Goal: Task Accomplishment & Management: Manage account settings

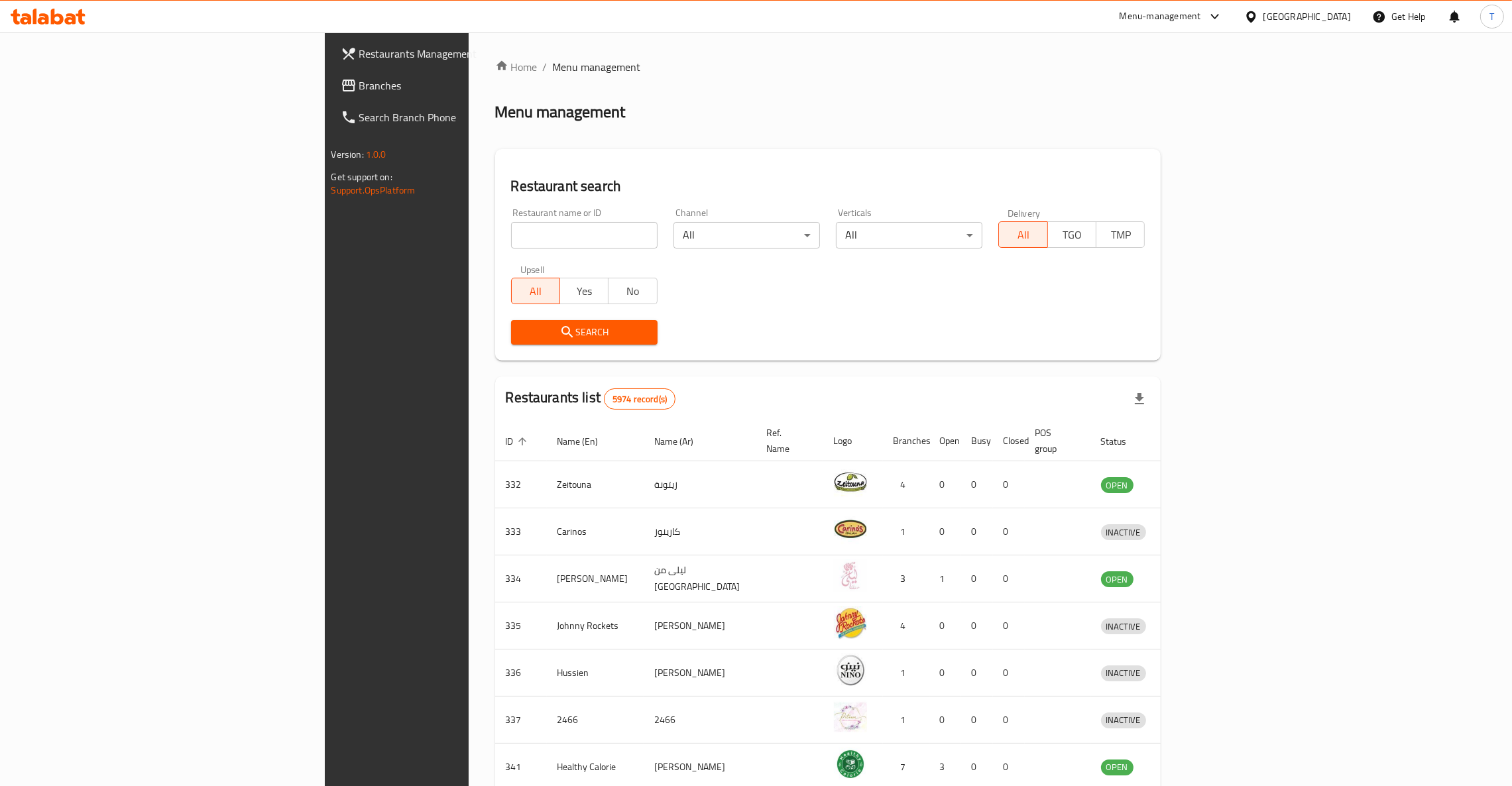
click at [511, 224] on input "search" at bounding box center [584, 235] width 147 height 26
click button "Search" at bounding box center [584, 332] width 147 height 25
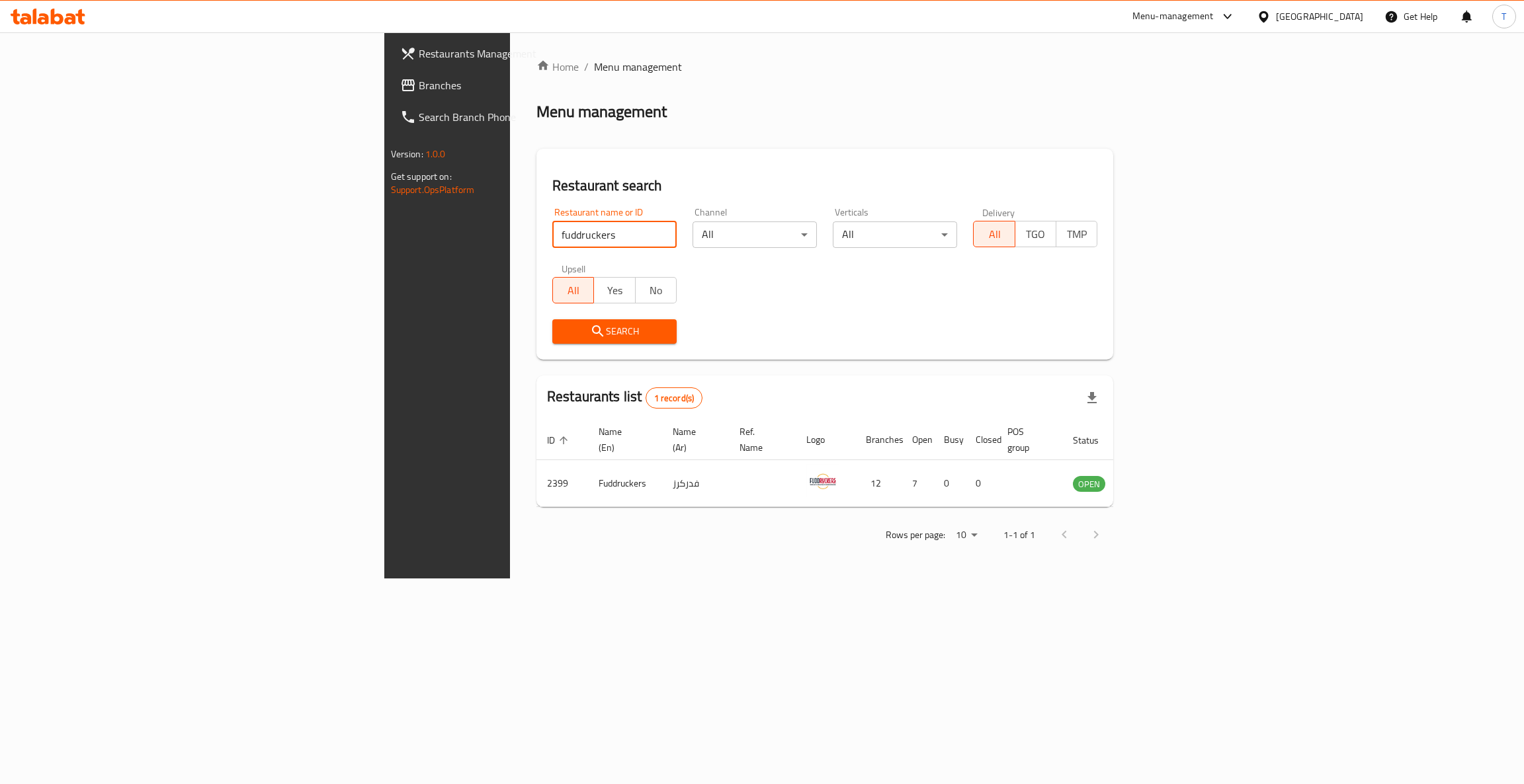
type input "fuddrucker"
click button "Search" at bounding box center [614, 332] width 124 height 25
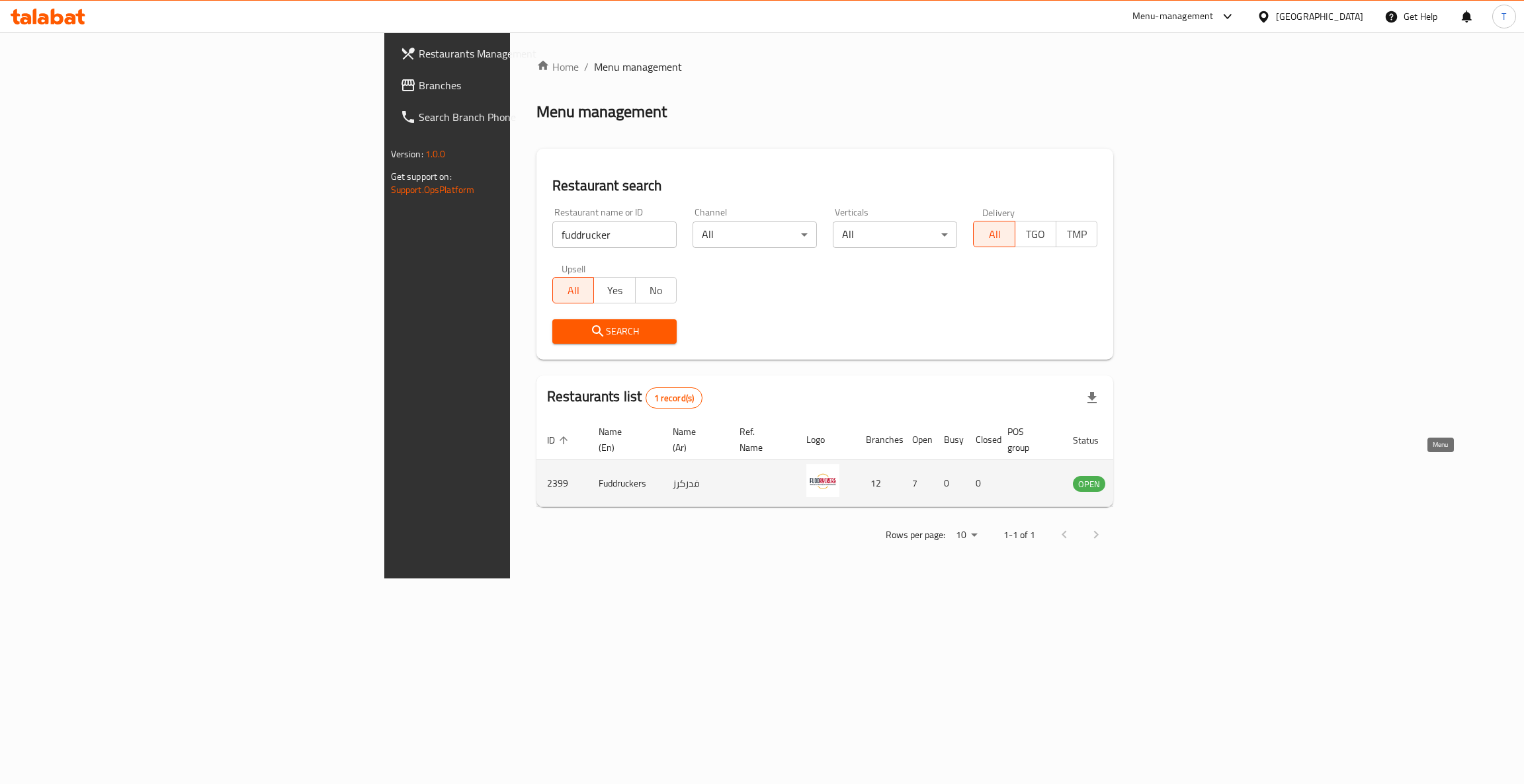
click at [1156, 481] on icon "enhanced table" at bounding box center [1153, 483] width 5 height 6
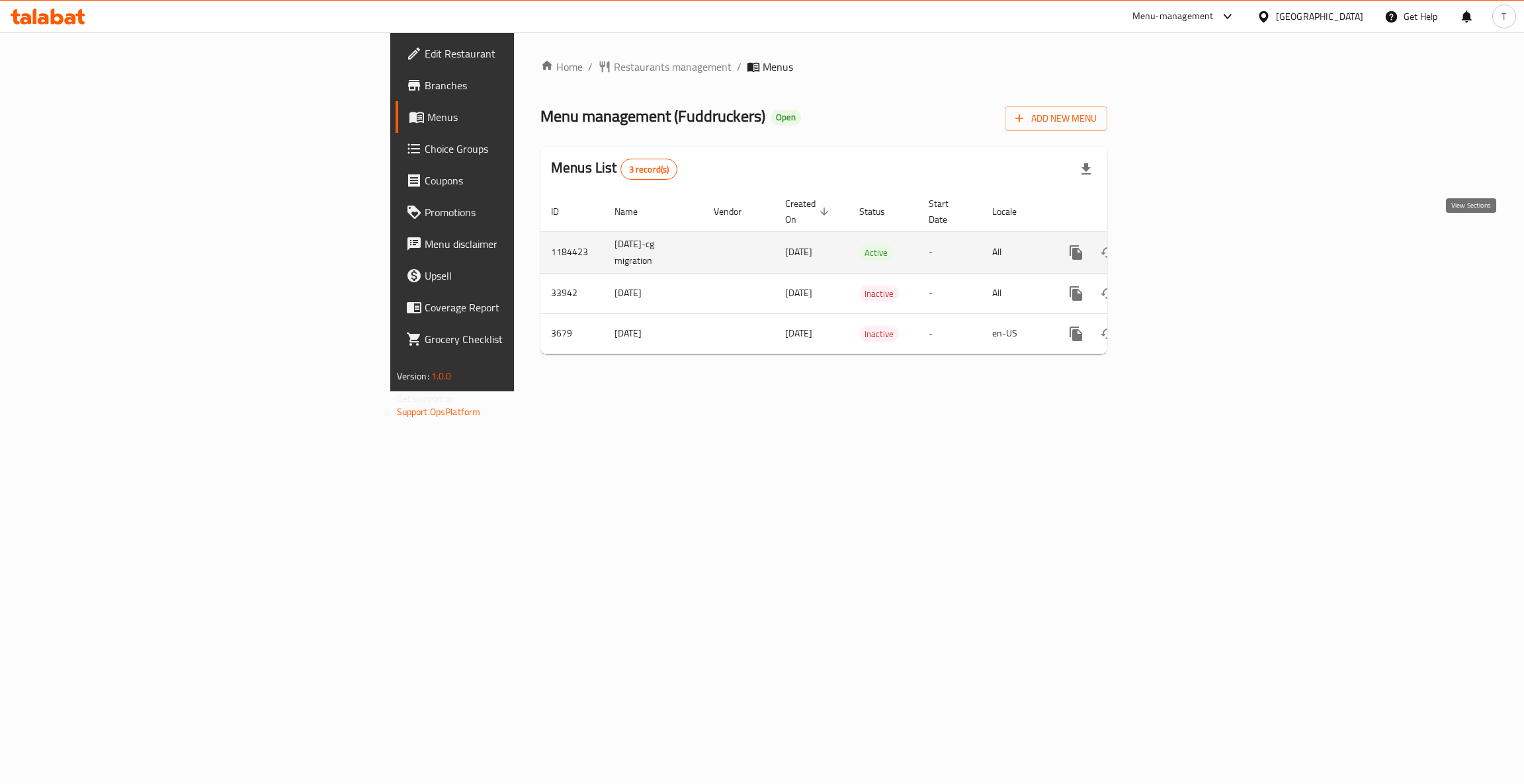
click at [1180, 245] on icon "enhanced table" at bounding box center [1172, 253] width 16 height 16
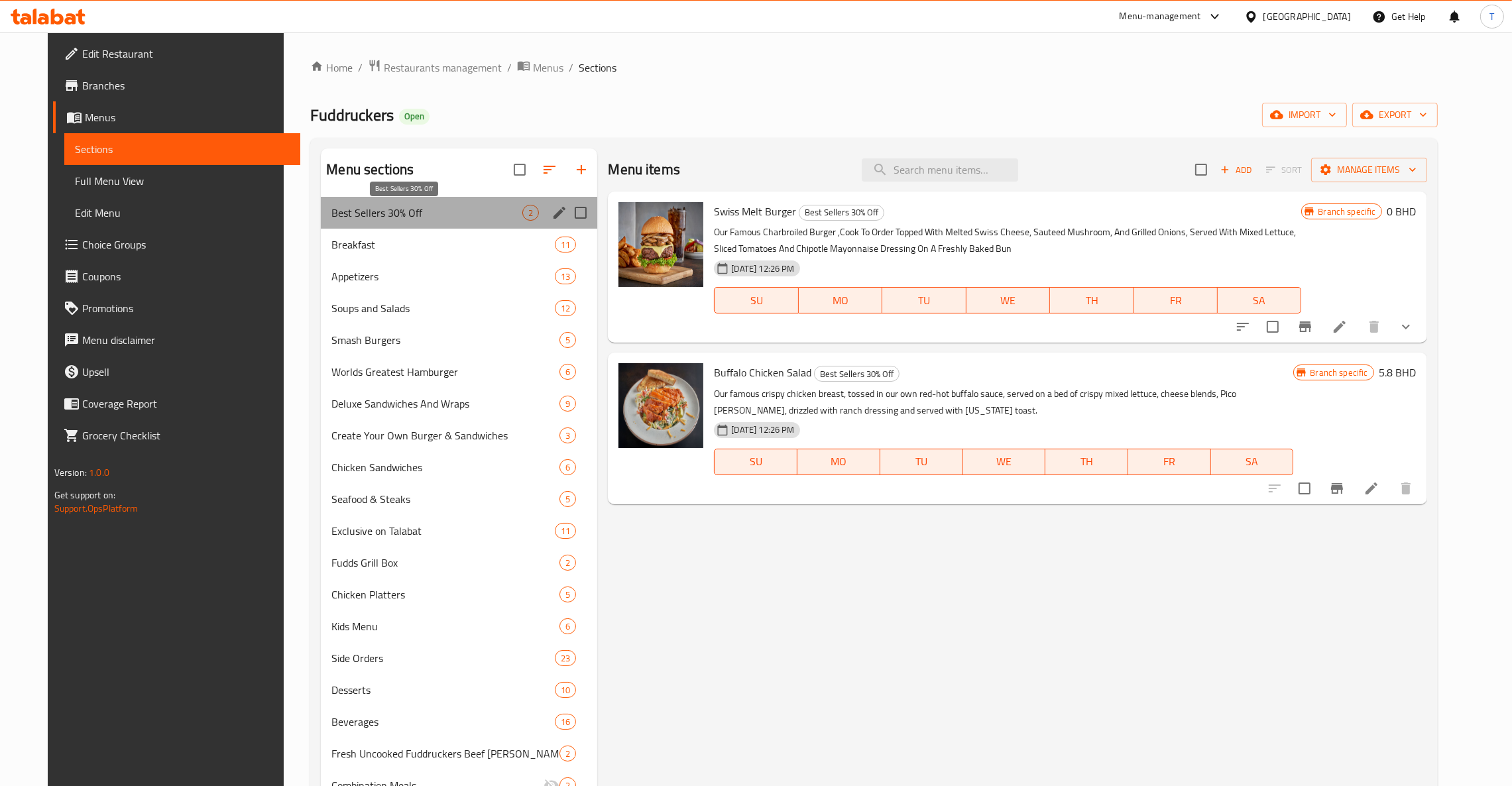
click at [387, 206] on span "Best Sellers 30% Off" at bounding box center [427, 213] width 191 height 16
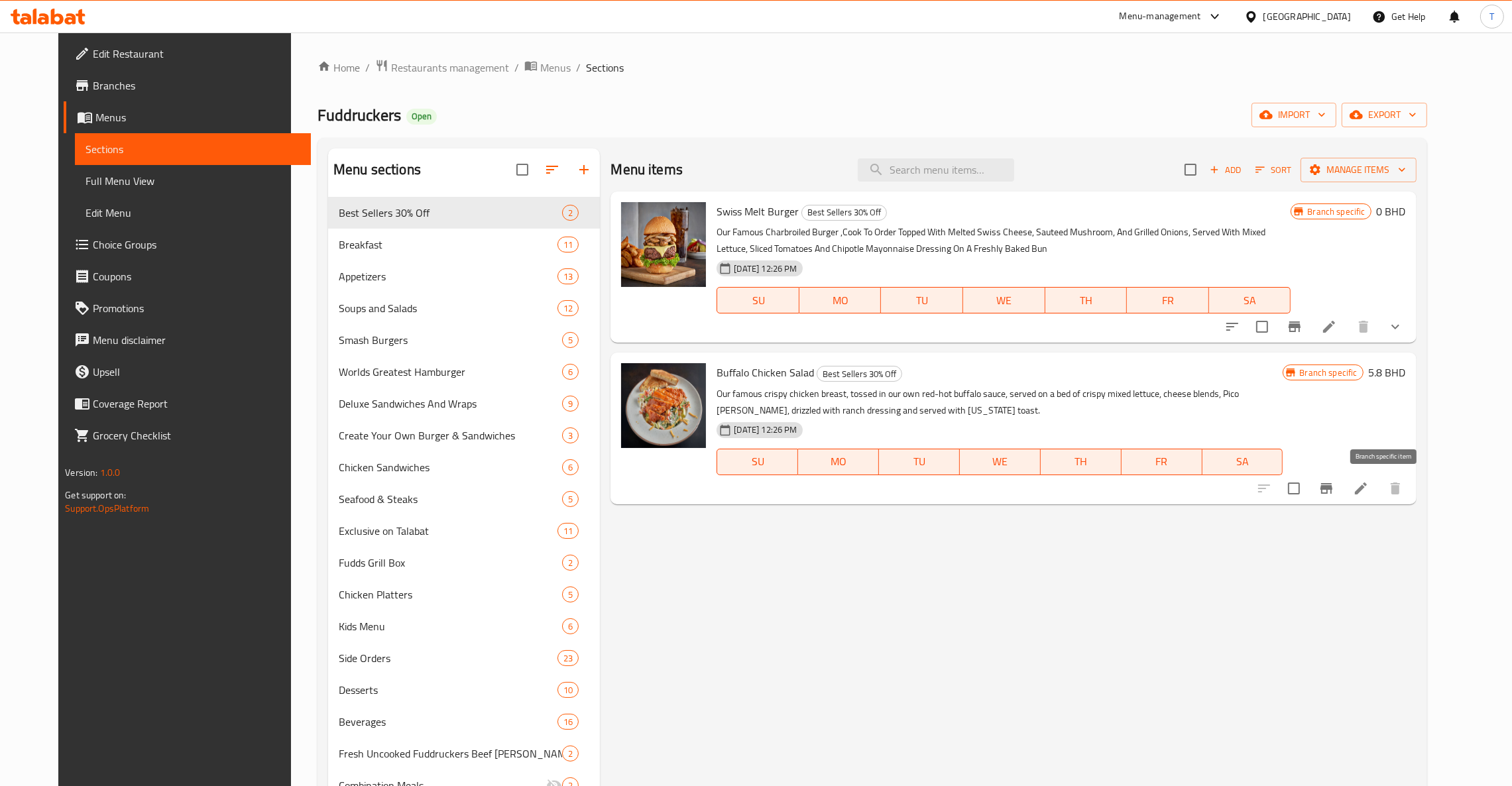
click at [1333, 489] on icon "Branch-specific-item" at bounding box center [1326, 488] width 12 height 10
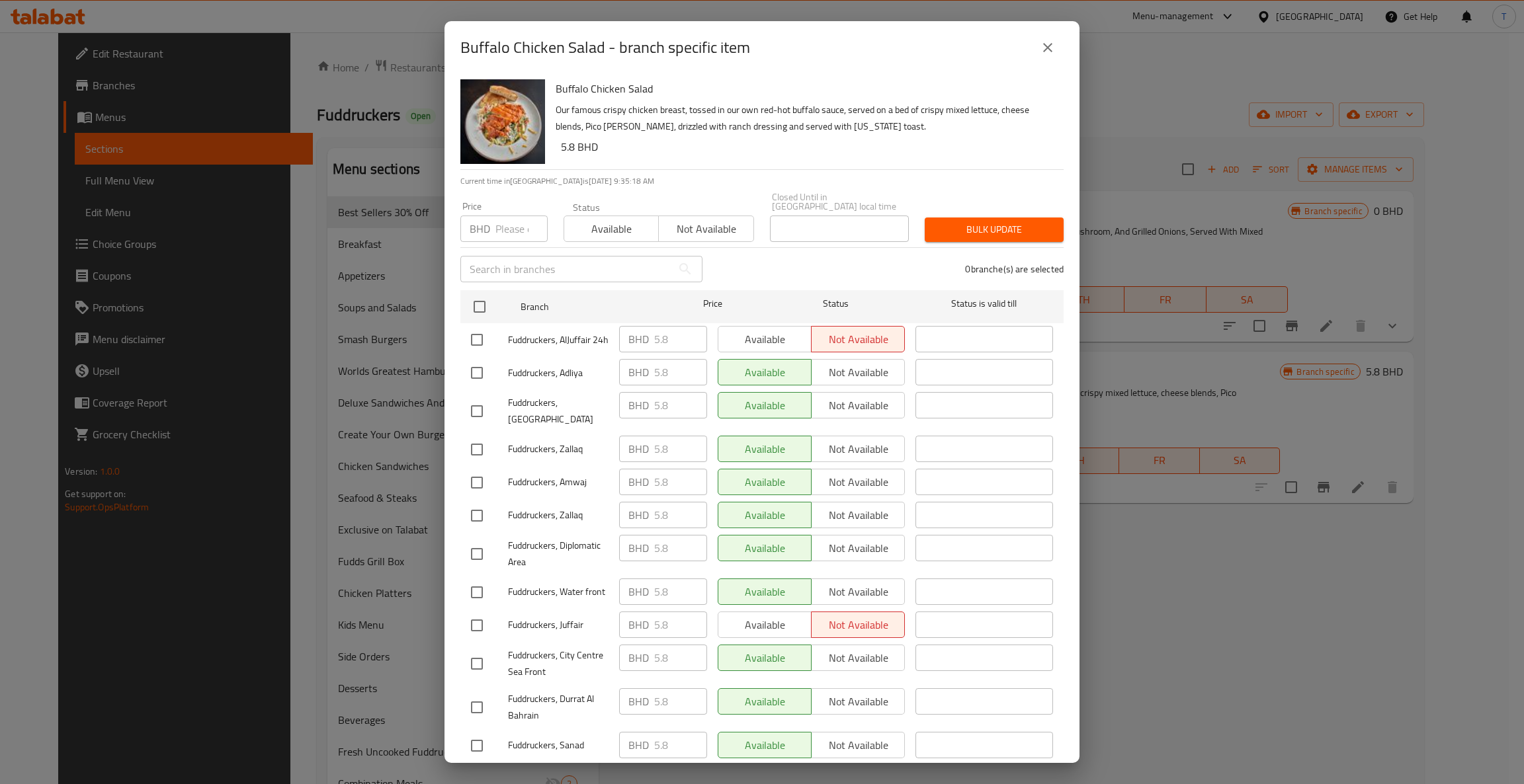
click at [616, 219] on span "Available" at bounding box center [612, 229] width 84 height 19
click at [479, 299] on input "checkbox" at bounding box center [479, 306] width 28 height 28
checkbox input "true"
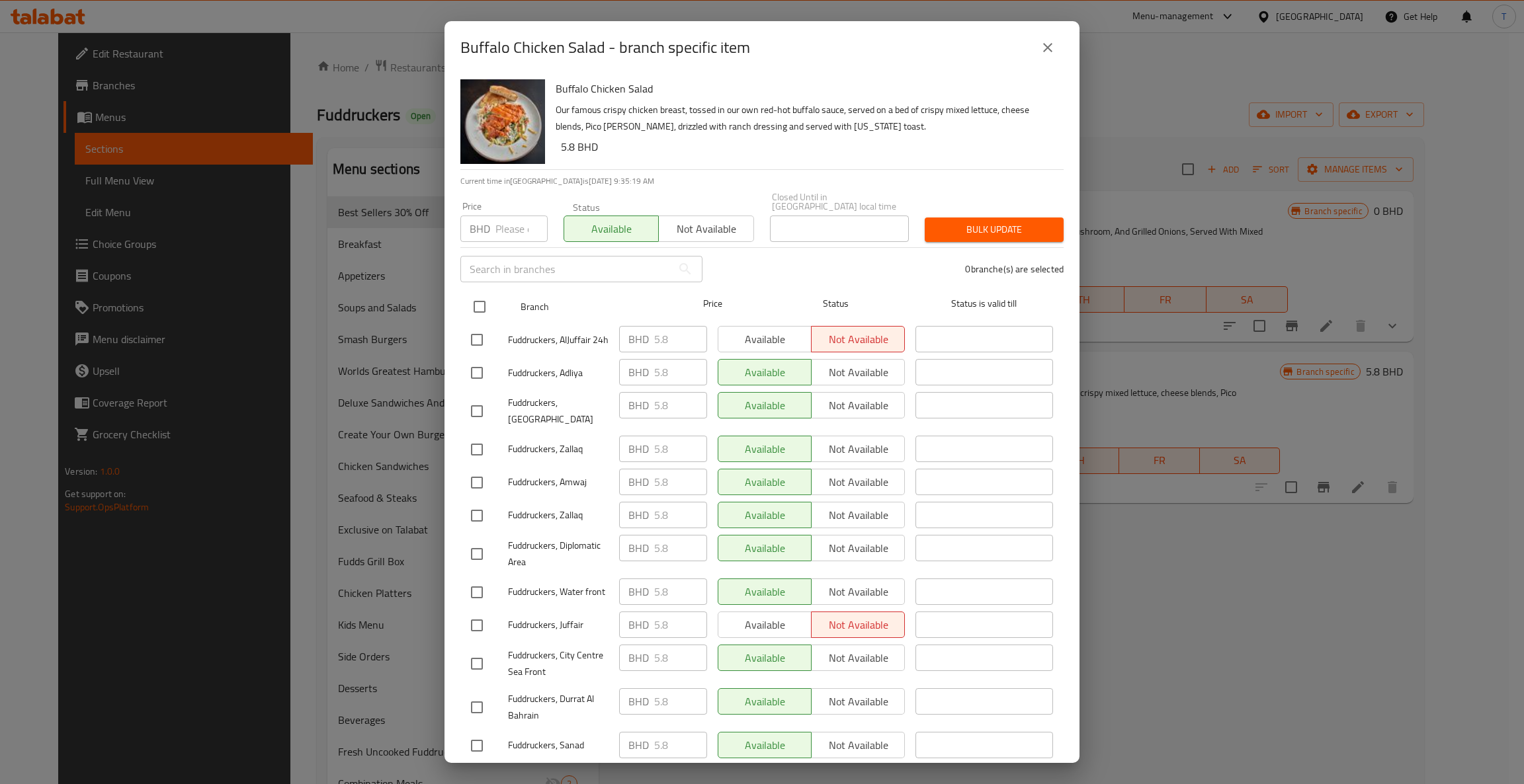
checkbox input "true"
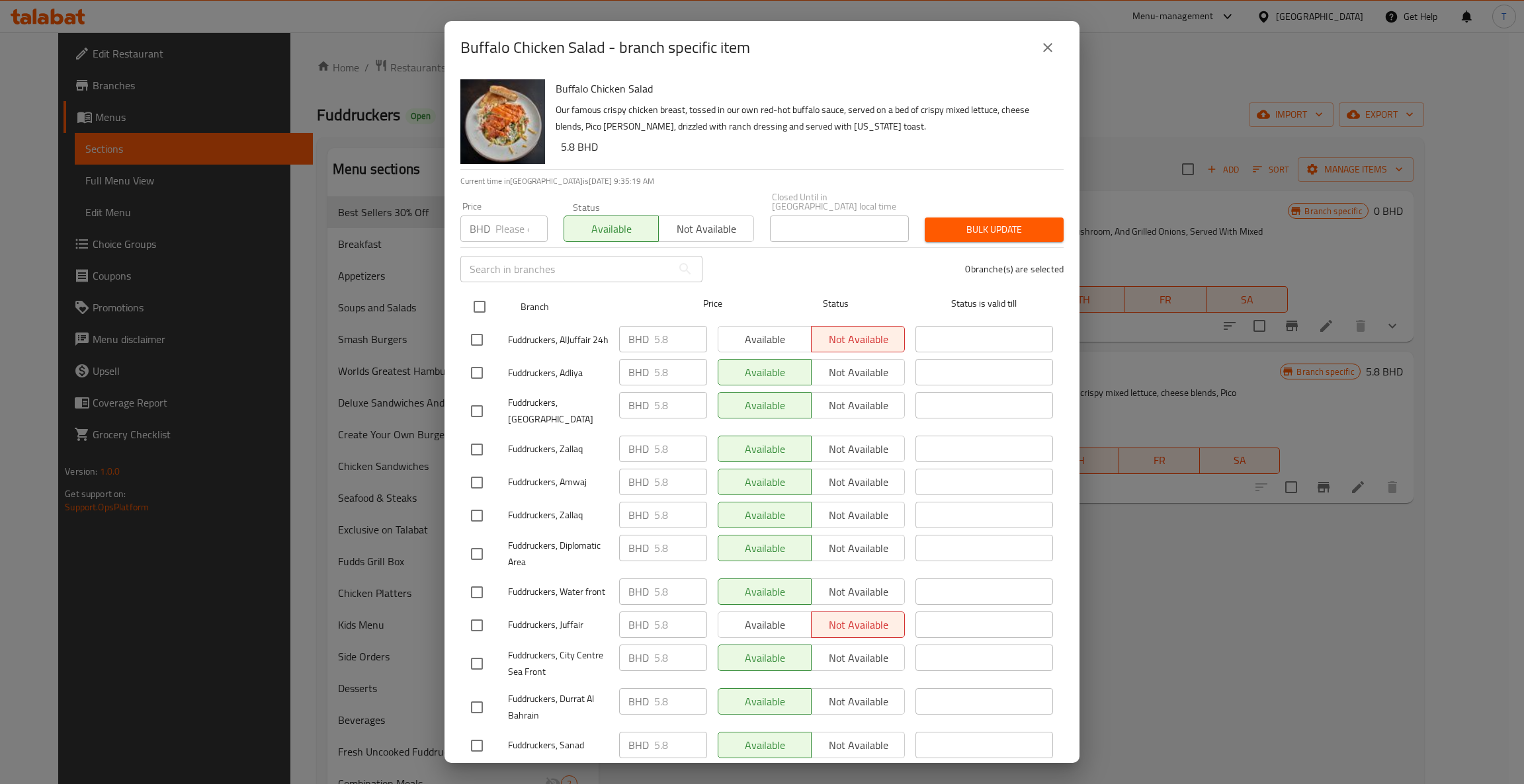
checkbox input "true"
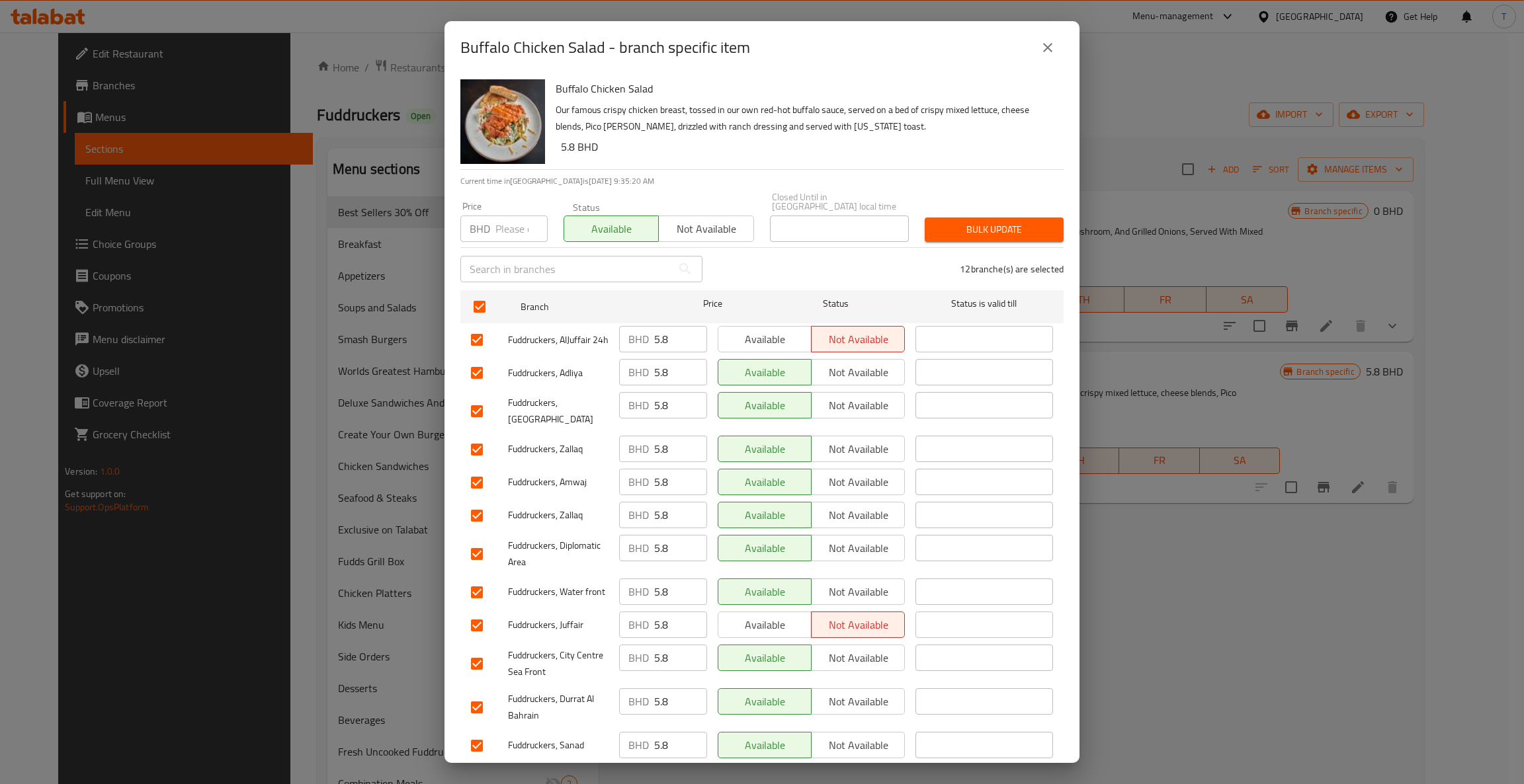
click at [981, 222] on span "Bulk update" at bounding box center [994, 230] width 118 height 17
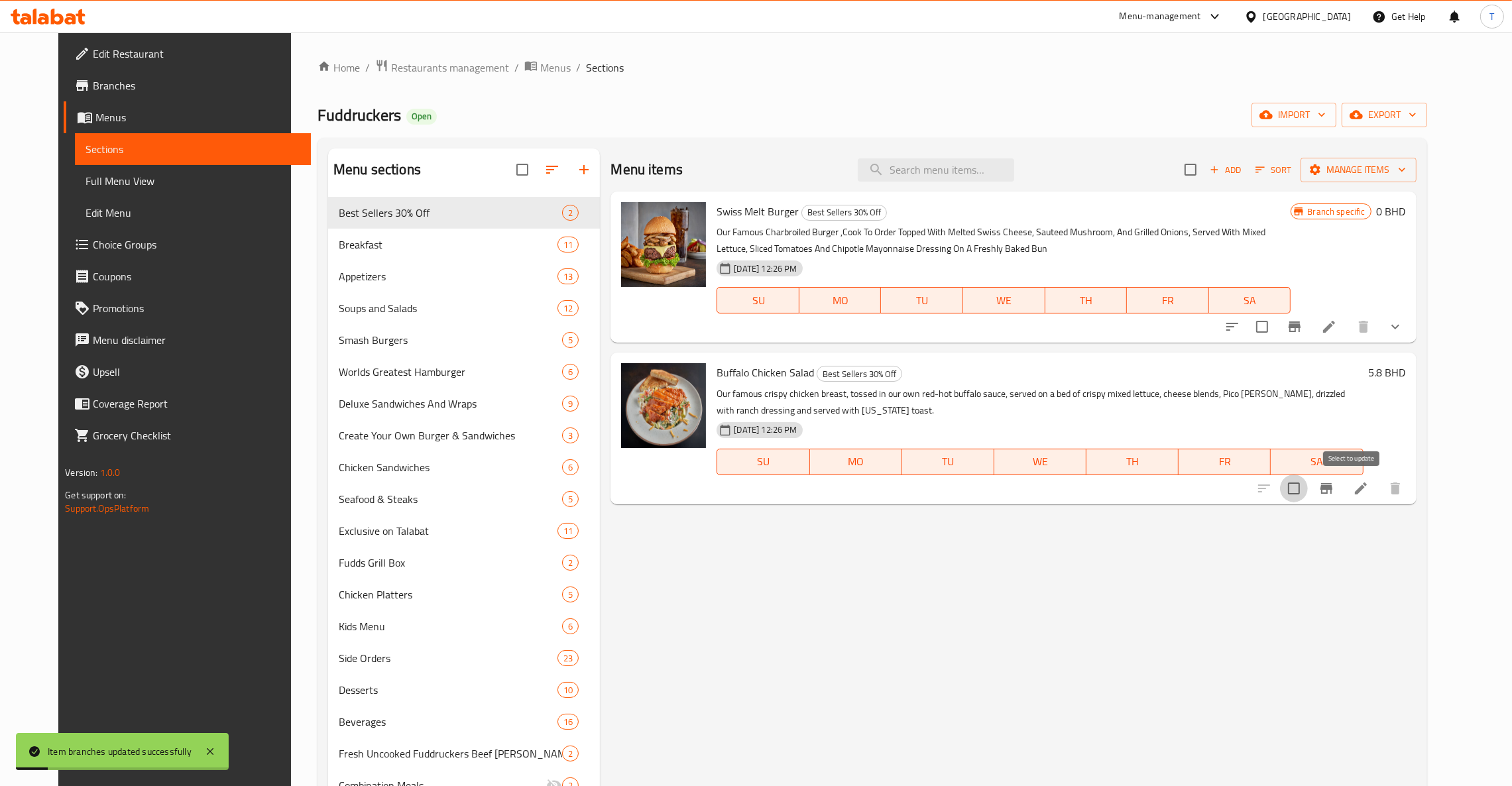
click at [1308, 486] on input "checkbox" at bounding box center [1294, 488] width 28 height 28
click at [1406, 170] on span "Manage items" at bounding box center [1358, 170] width 95 height 17
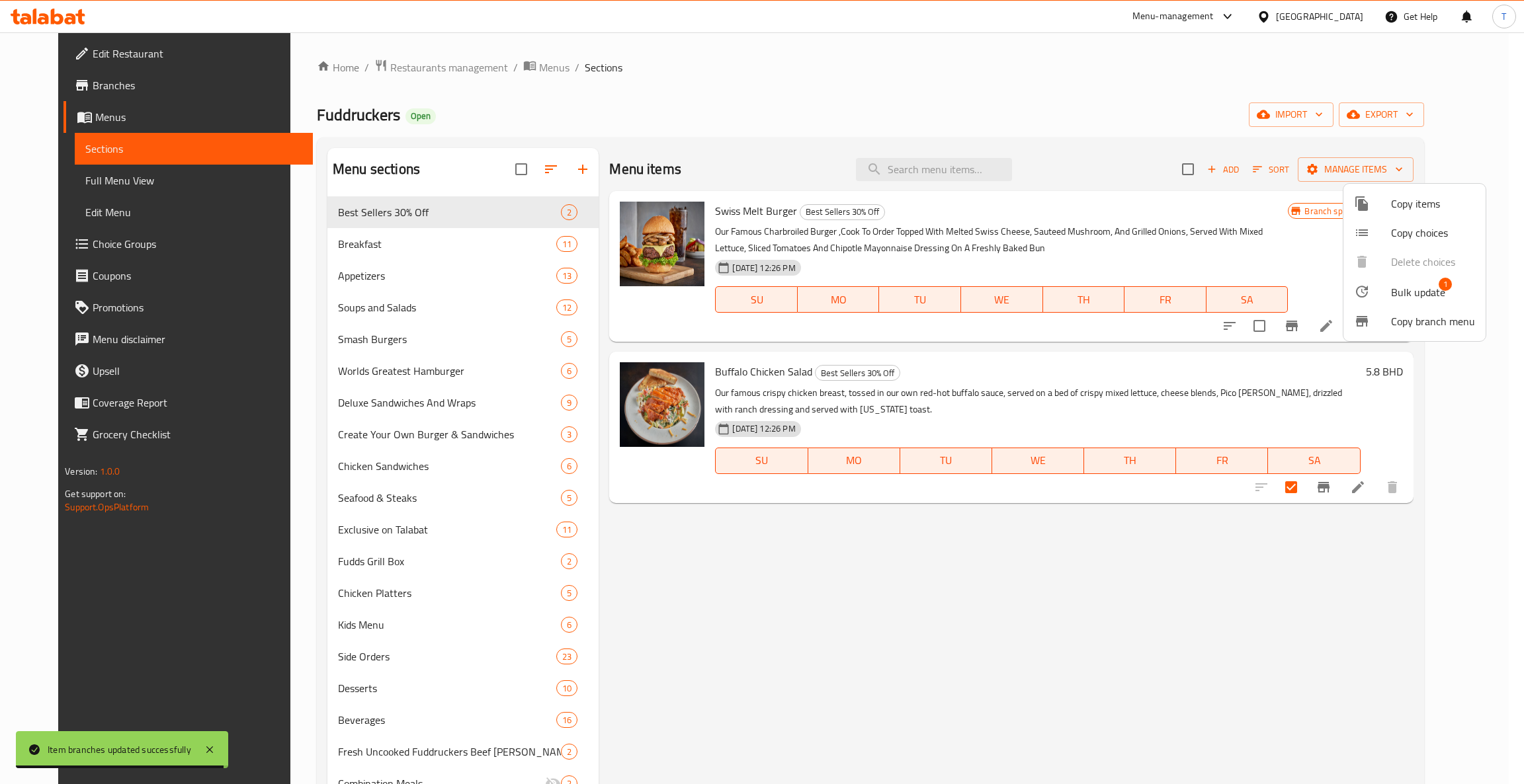
click at [1396, 285] on span "Bulk update" at bounding box center [1418, 293] width 54 height 16
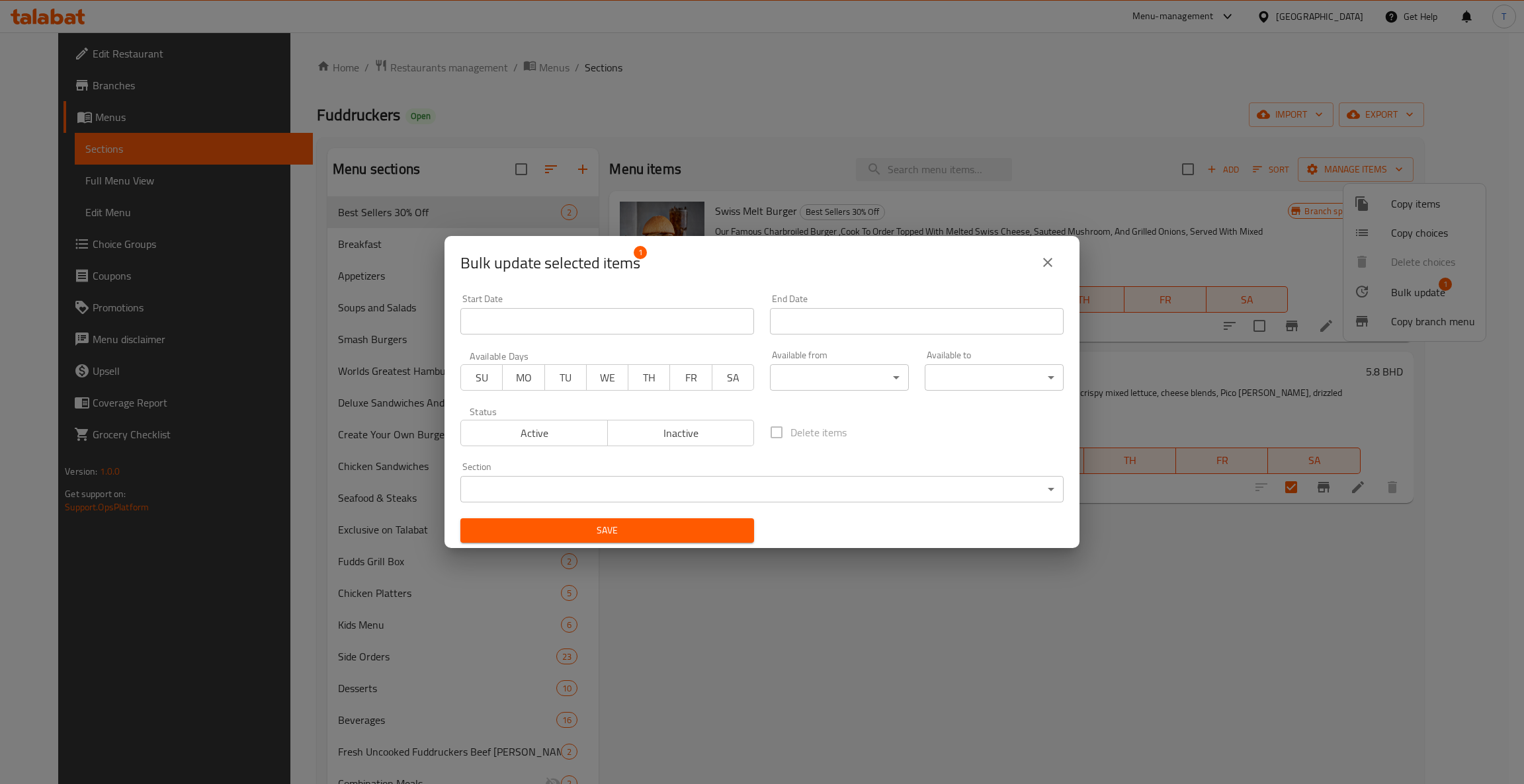
click at [508, 491] on body "​ Menu-management [GEOGRAPHIC_DATA] Get Help T Edit Restaurant Branches Menus S…" at bounding box center [762, 409] width 1524 height 752
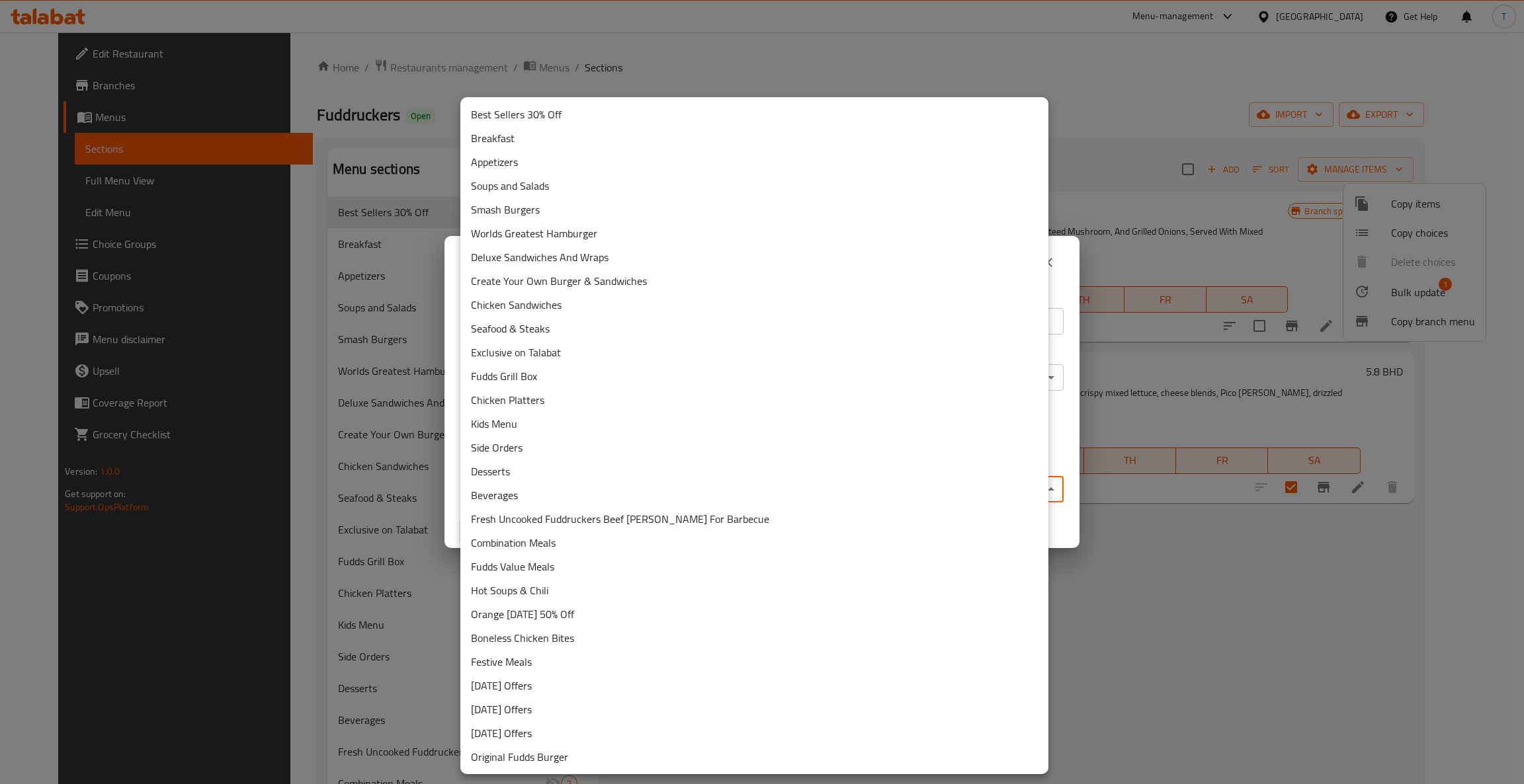
click at [511, 179] on li "Soups and Salads" at bounding box center [754, 186] width 588 height 24
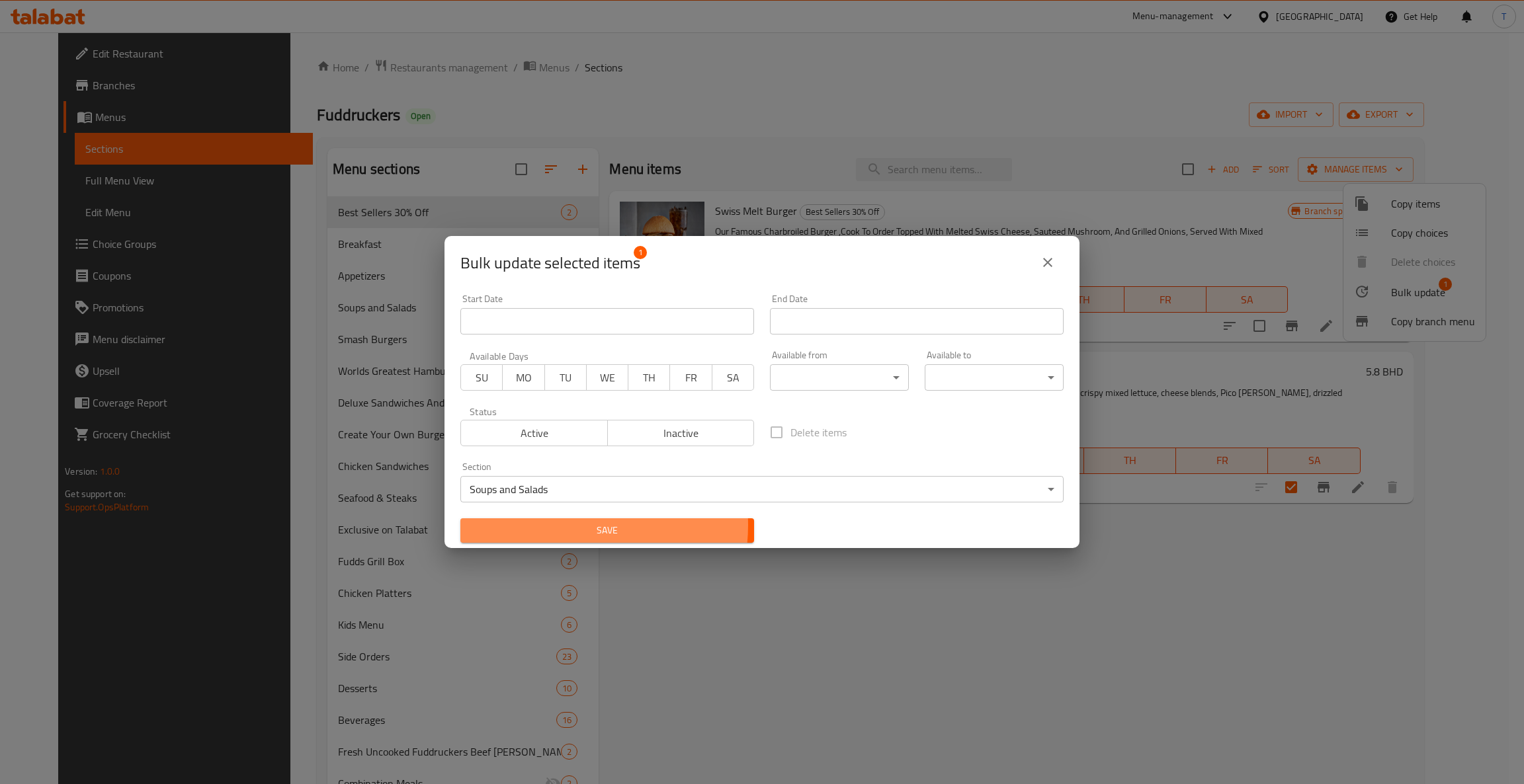
drag, startPoint x: 558, startPoint y: 525, endPoint x: 1178, endPoint y: 468, distance: 622.6
click at [558, 525] on span "Save" at bounding box center [607, 530] width 273 height 17
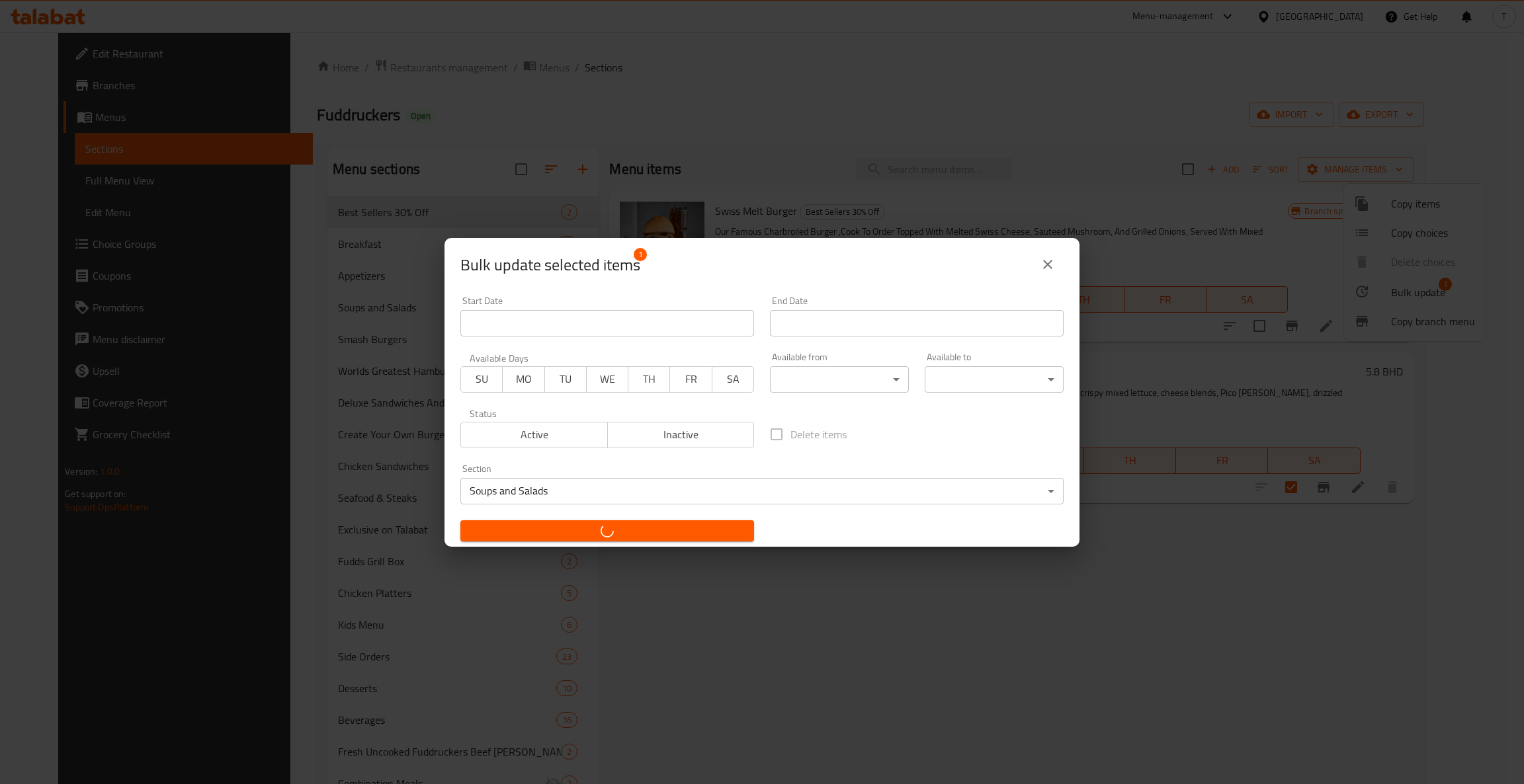
checkbox input "false"
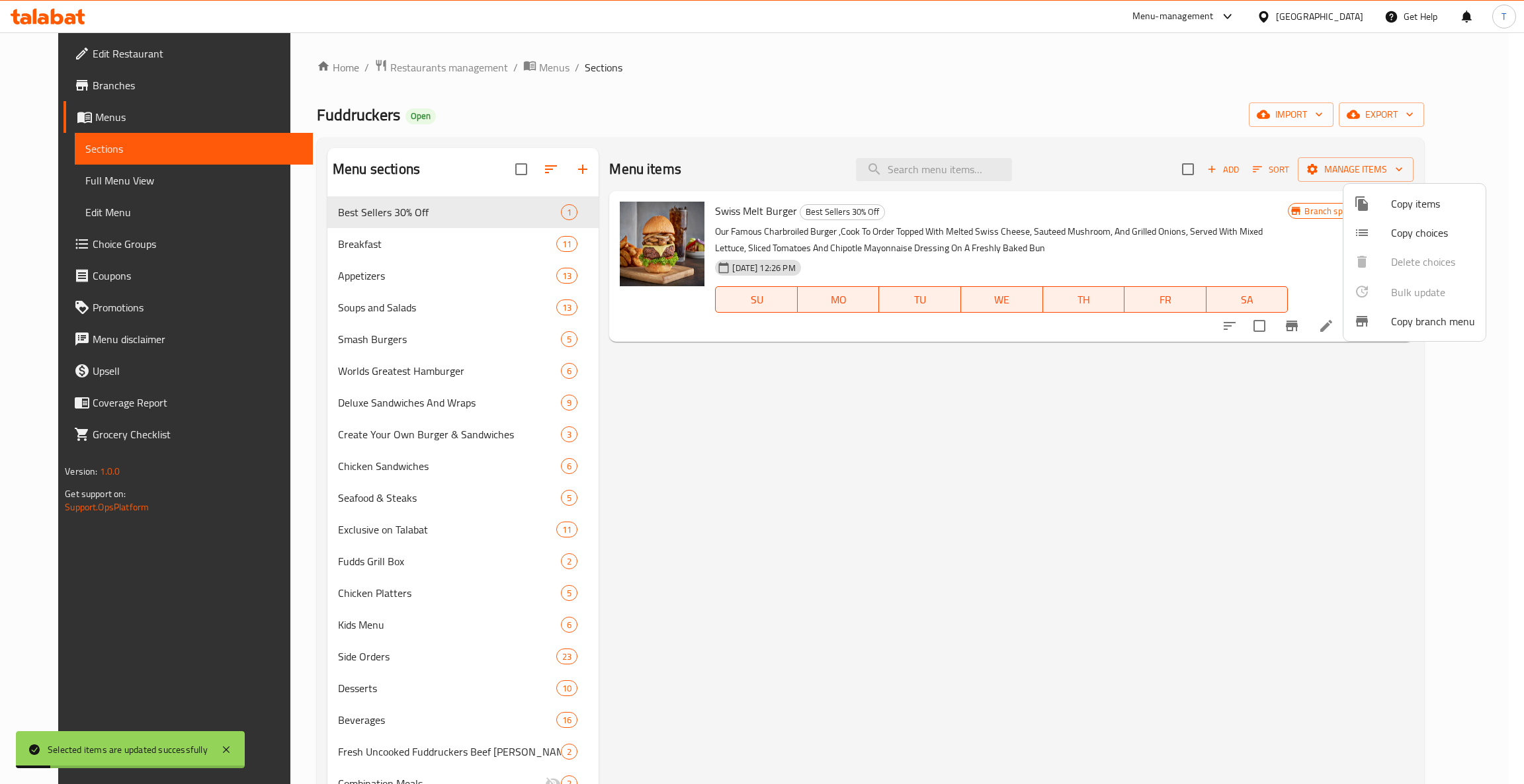
click at [1075, 97] on div at bounding box center [762, 392] width 1524 height 784
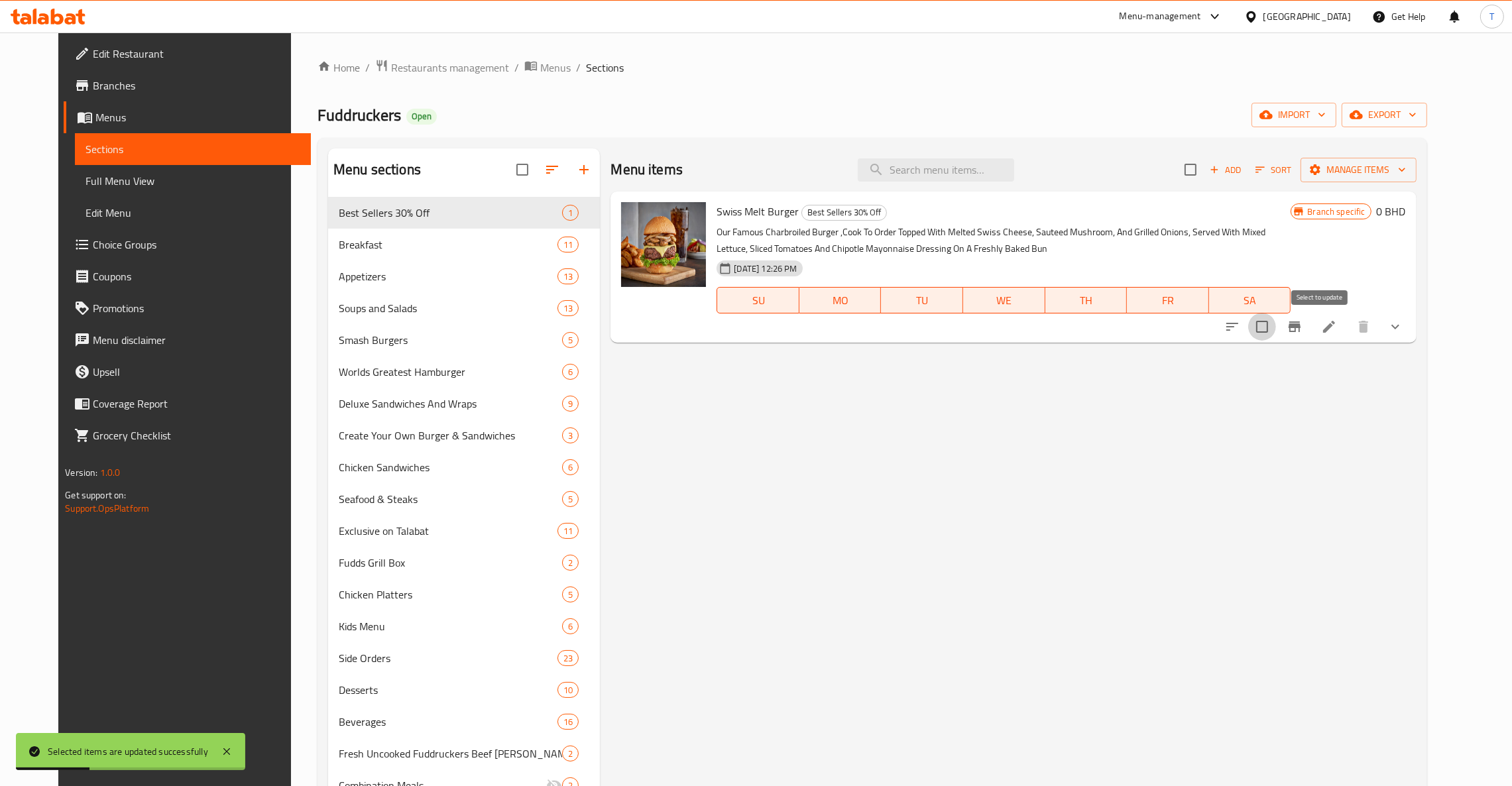
click at [1276, 330] on input "checkbox" at bounding box center [1262, 327] width 28 height 28
checkbox input "true"
click at [1406, 168] on span "Manage items" at bounding box center [1358, 170] width 95 height 17
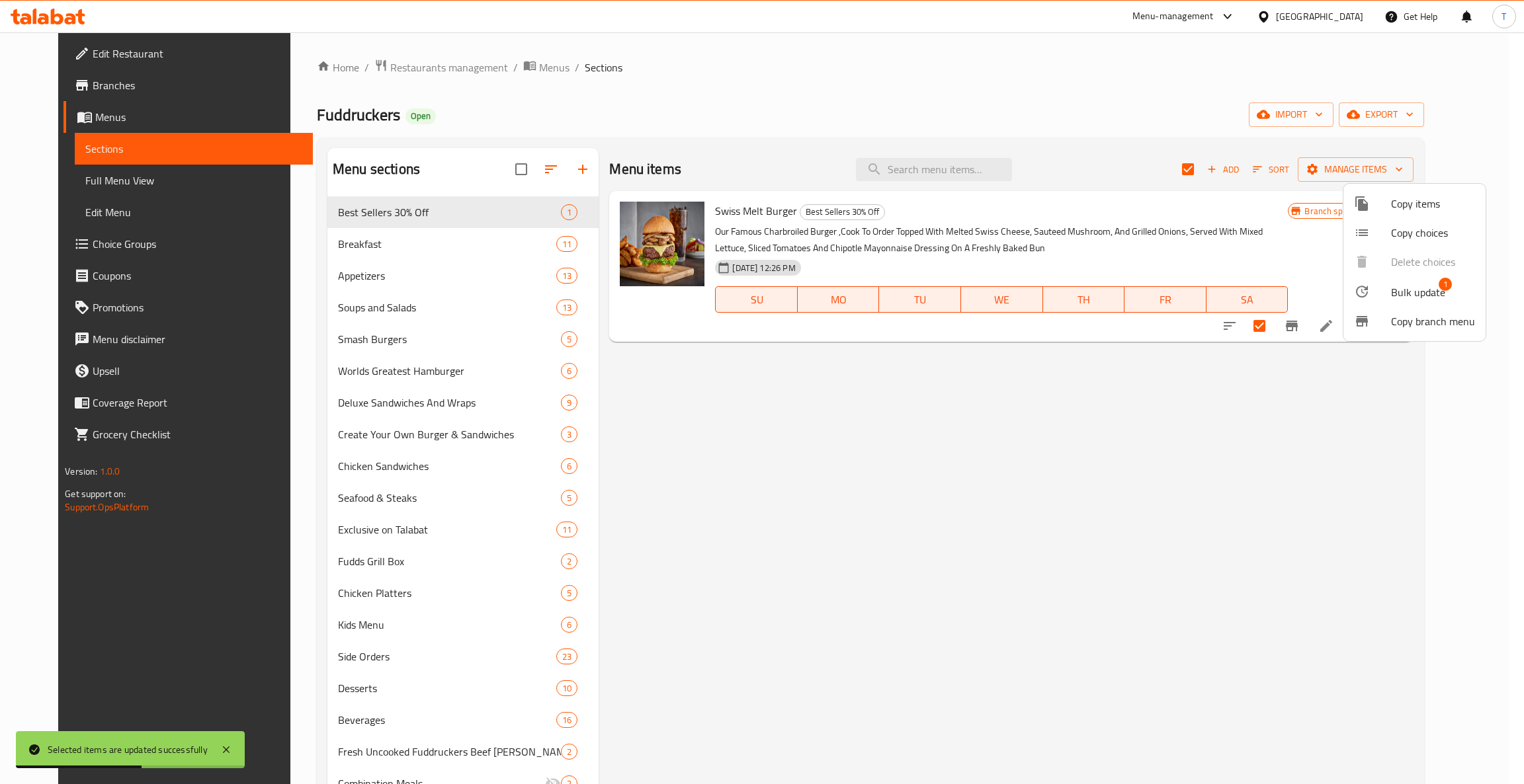
click at [1427, 287] on span "Bulk update" at bounding box center [1418, 293] width 54 height 16
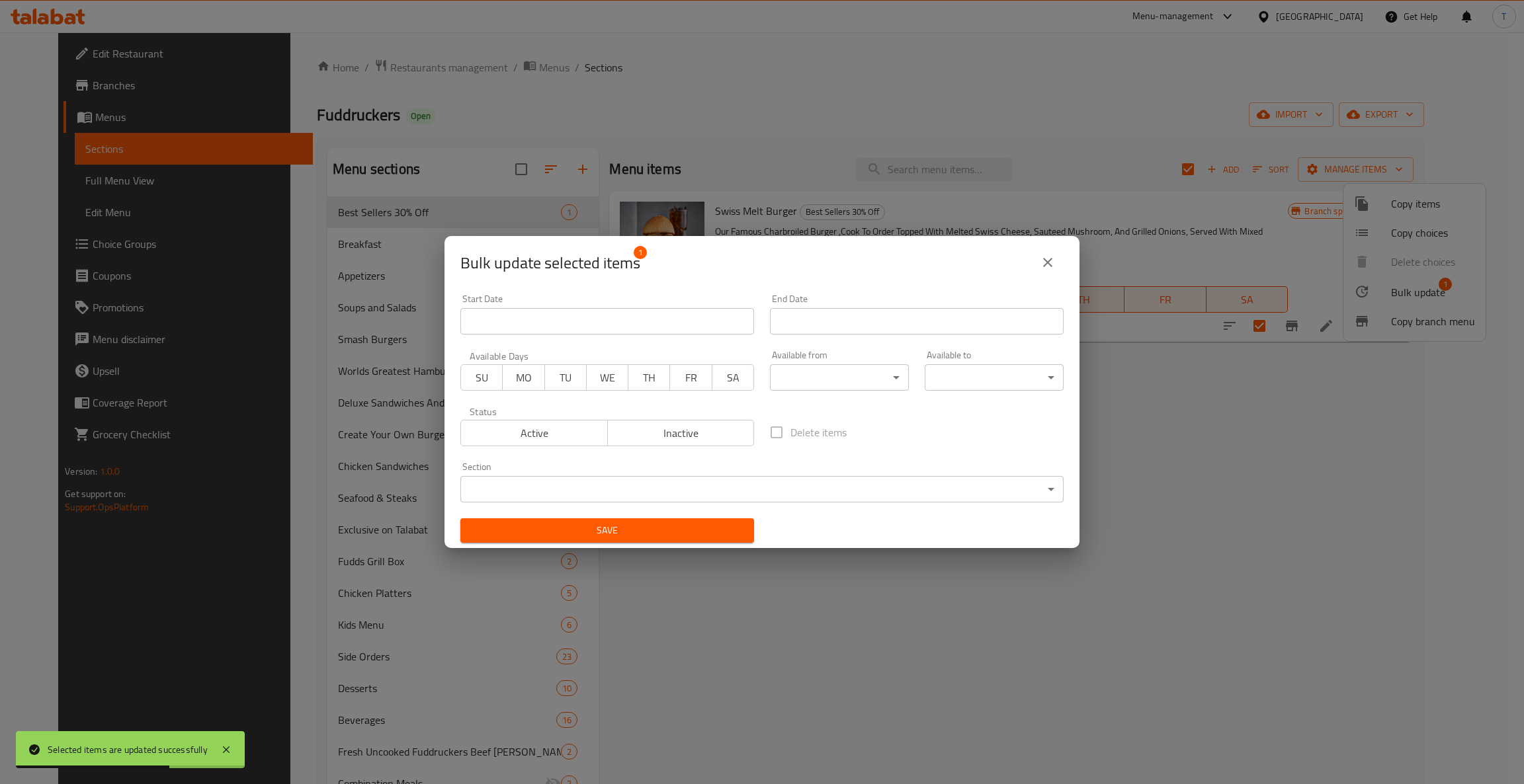
click at [523, 484] on body "Selected items are updated successfully ​ Menu-management [GEOGRAPHIC_DATA] Get…" at bounding box center [762, 409] width 1524 height 752
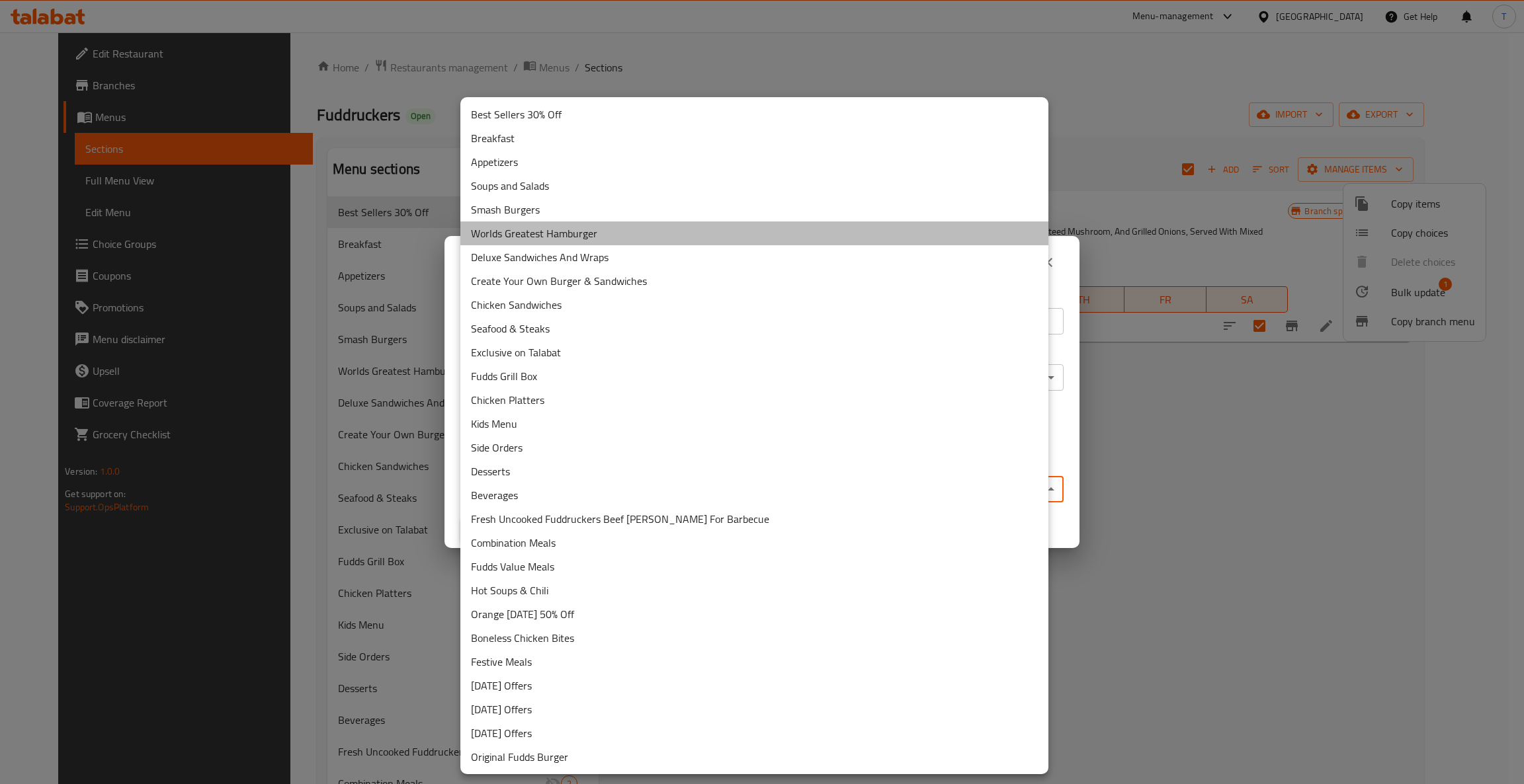
click at [581, 241] on li "Worlds Greatest Hamburger" at bounding box center [754, 234] width 588 height 24
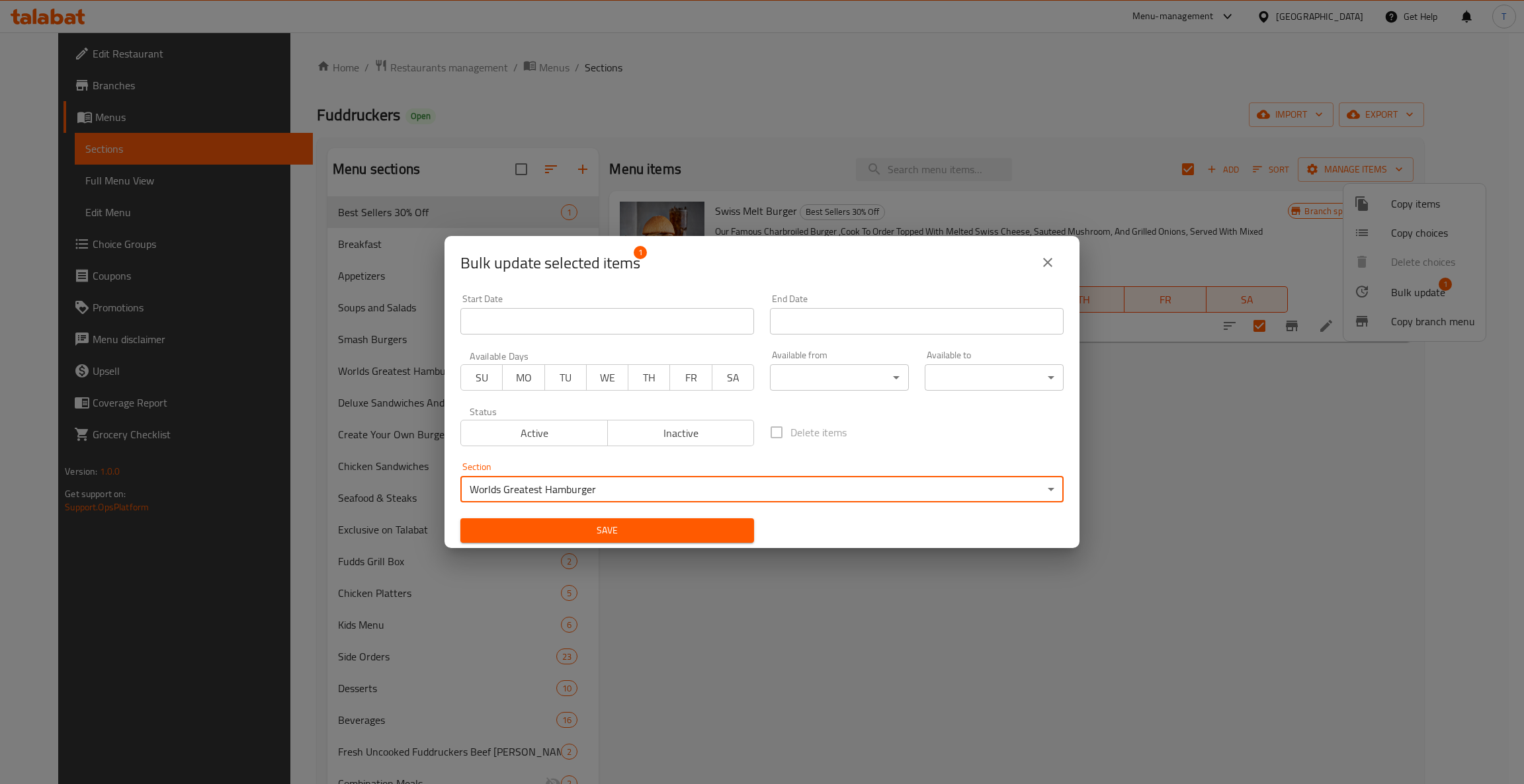
click at [535, 529] on span "Save" at bounding box center [607, 530] width 273 height 17
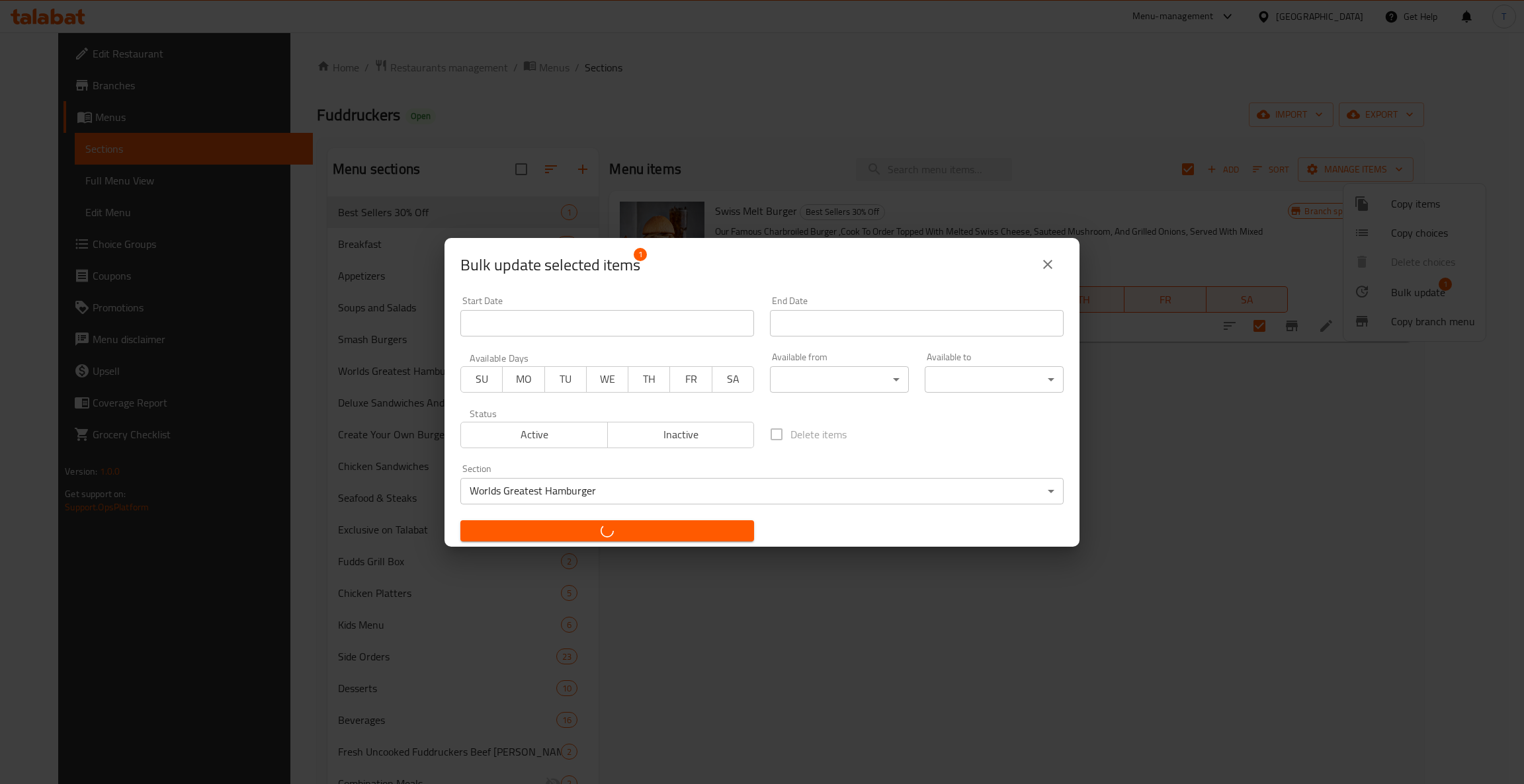
checkbox input "false"
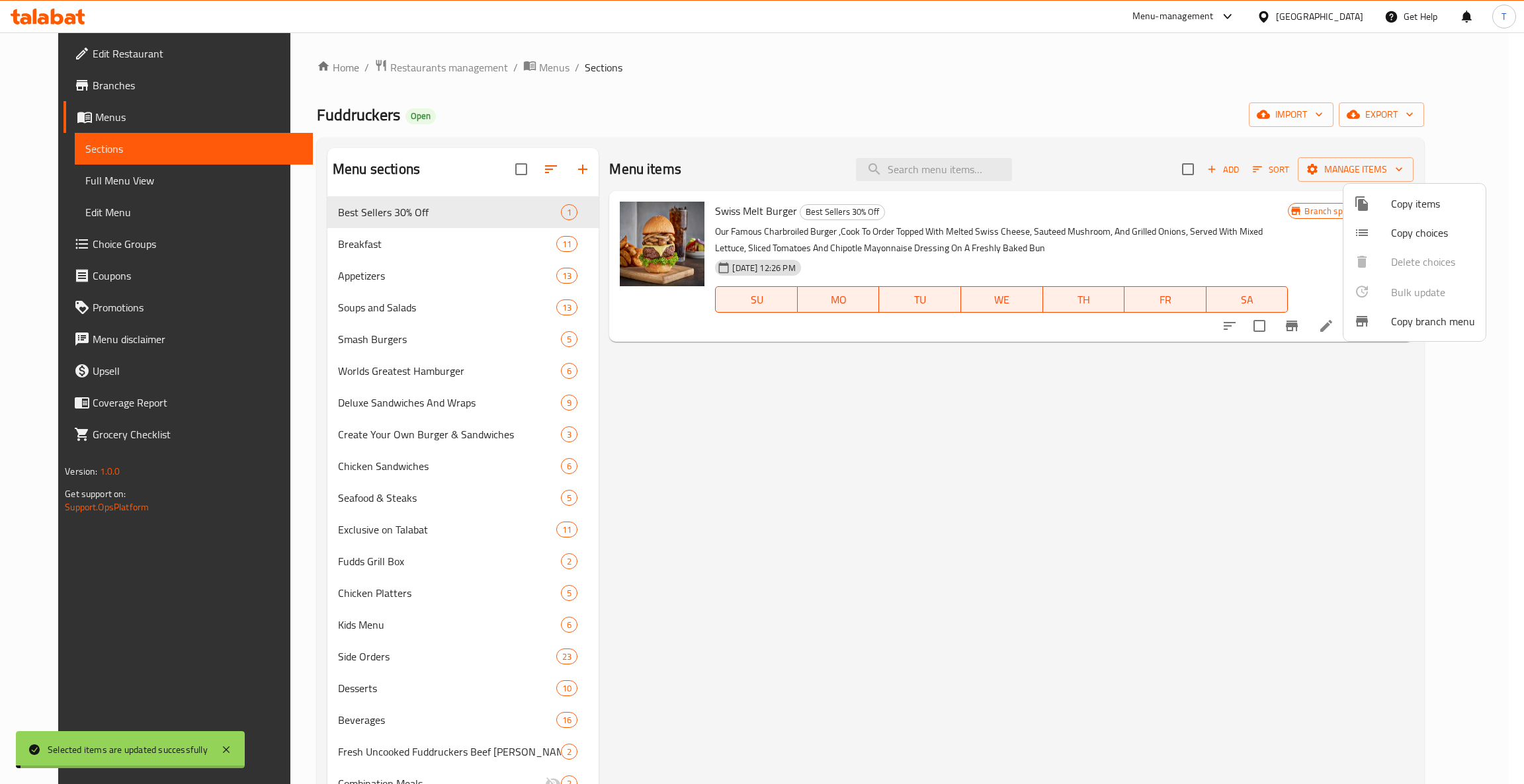
click at [1129, 525] on div at bounding box center [762, 392] width 1524 height 784
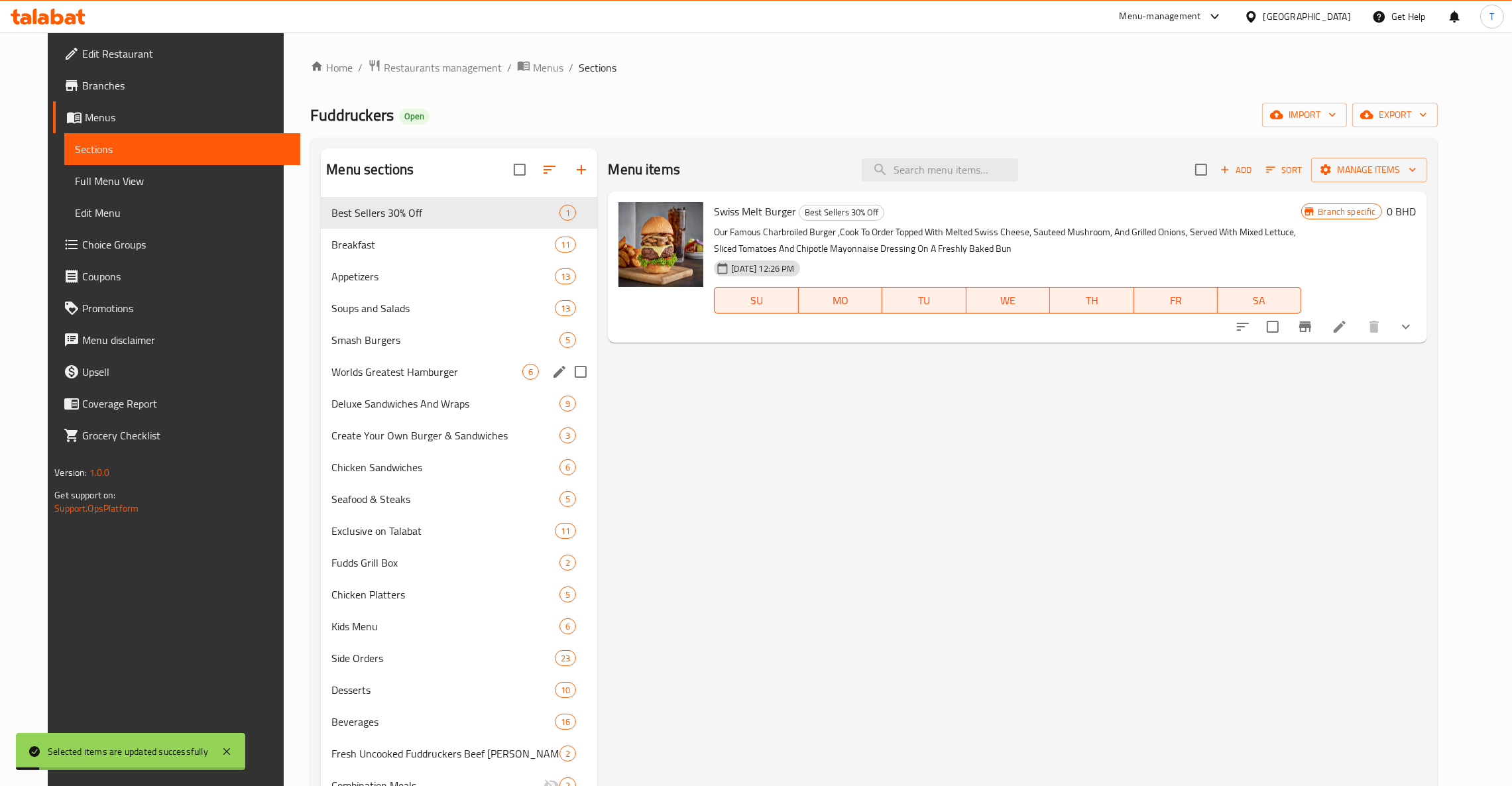
click at [348, 360] on div "Worlds Greatest Hamburger 6" at bounding box center [458, 372] width 277 height 32
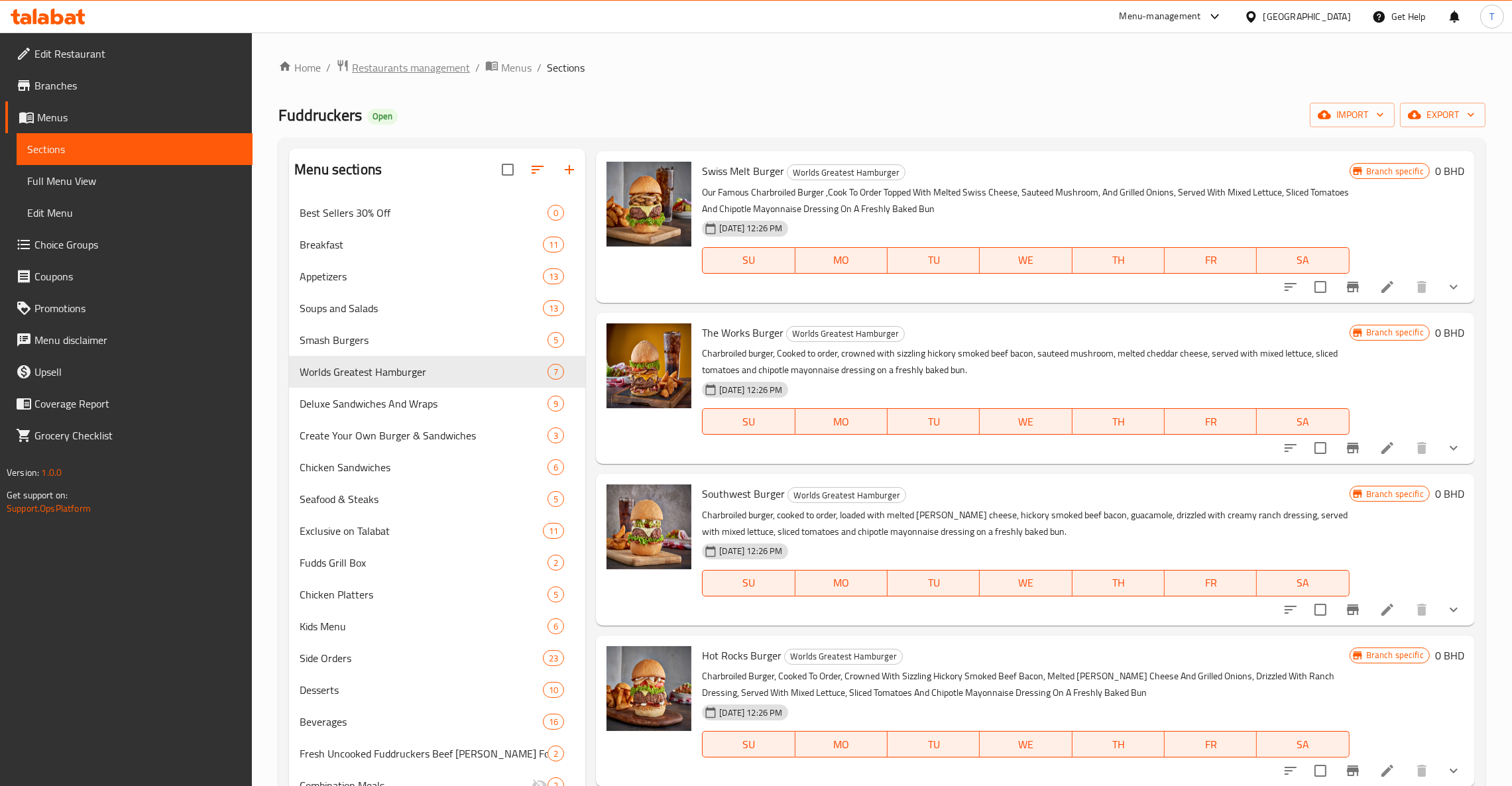
click at [393, 61] on span "Restaurants management" at bounding box center [411, 68] width 118 height 16
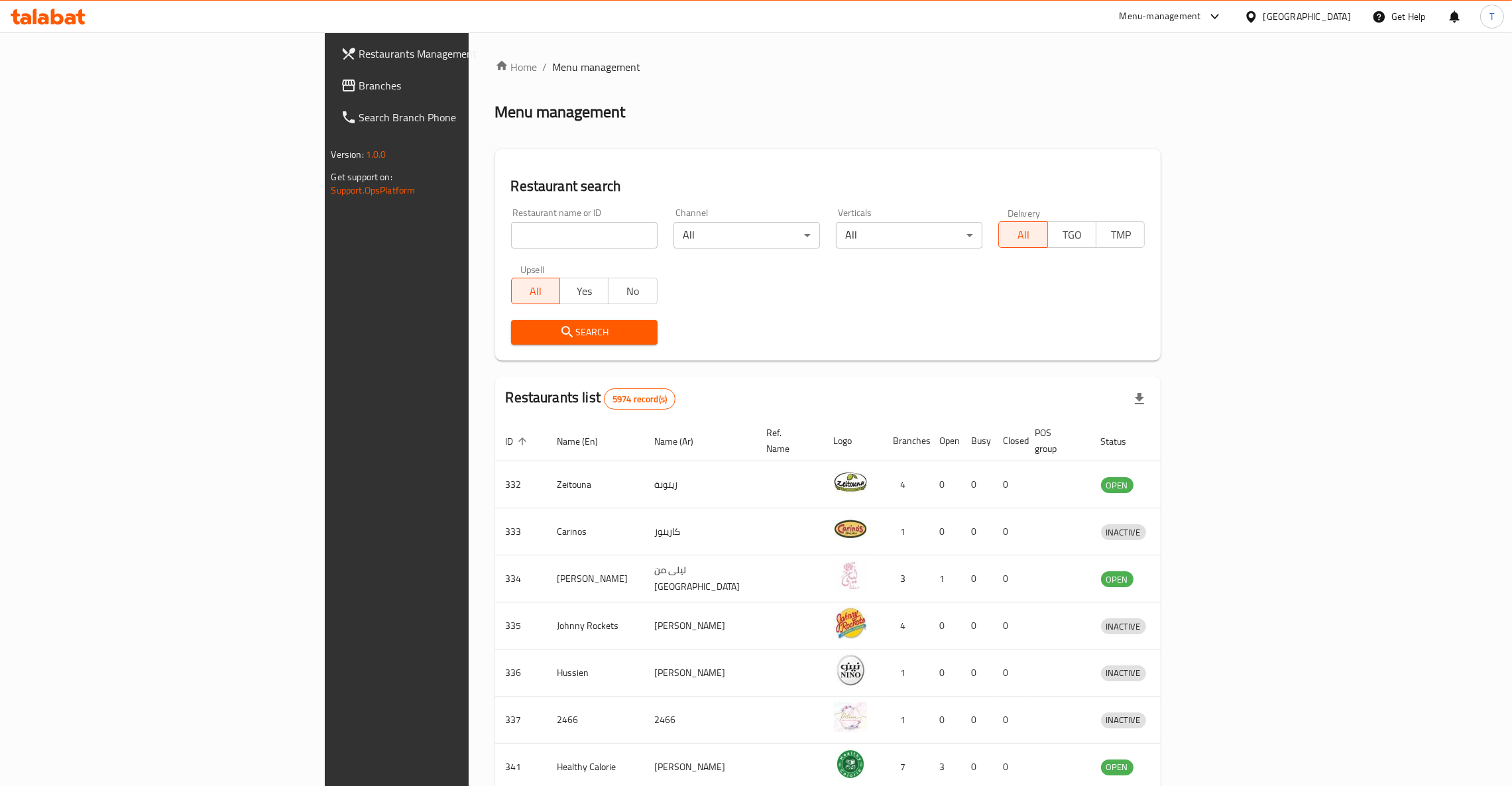
click at [511, 241] on input "search" at bounding box center [584, 235] width 147 height 26
type input "Subway"
click button "Search" at bounding box center [584, 332] width 147 height 25
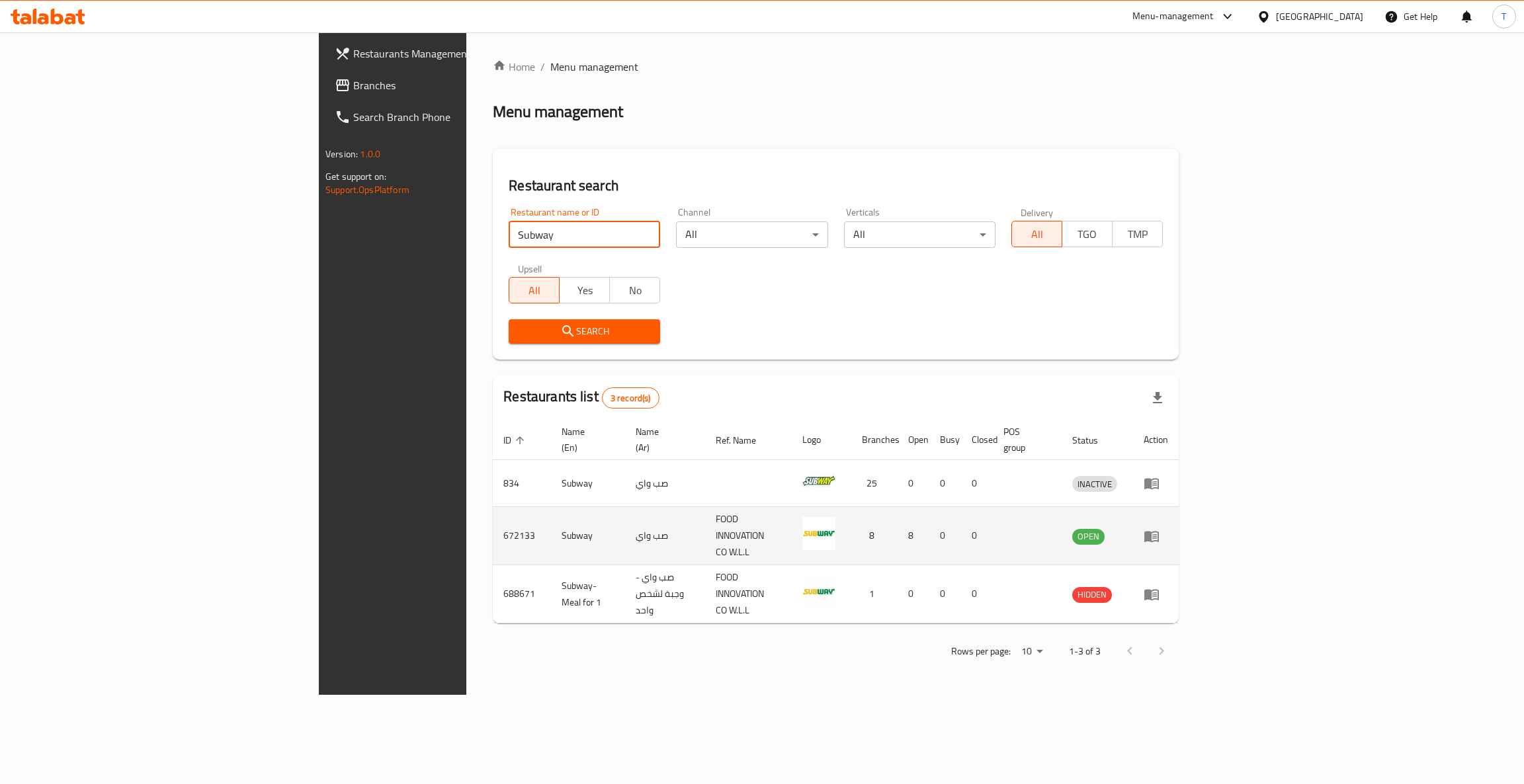
click at [1159, 531] on icon "enhanced table" at bounding box center [1152, 537] width 14 height 11
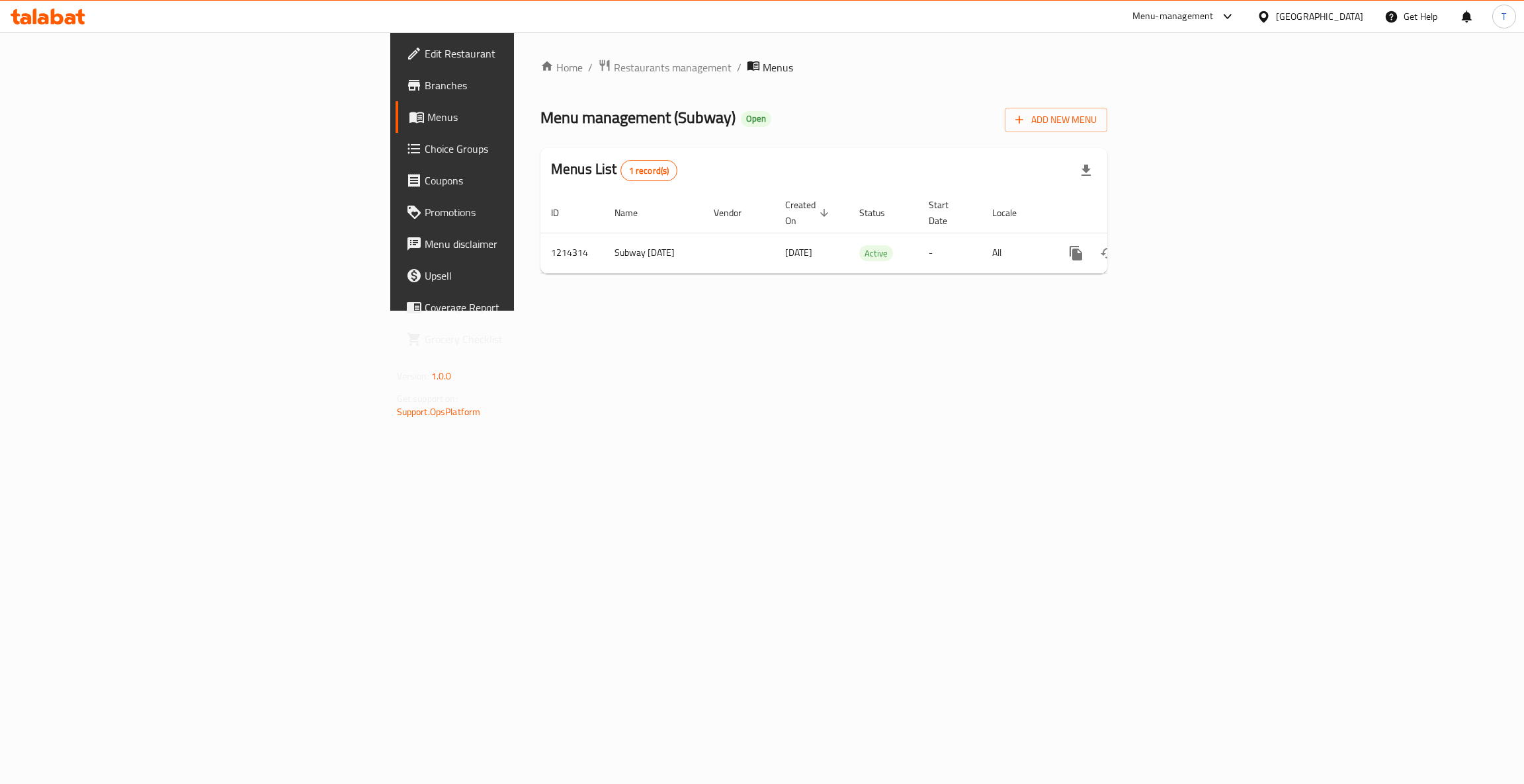
click at [425, 89] on span "Branches" at bounding box center [530, 85] width 210 height 16
